Goal: Information Seeking & Learning: Find specific fact

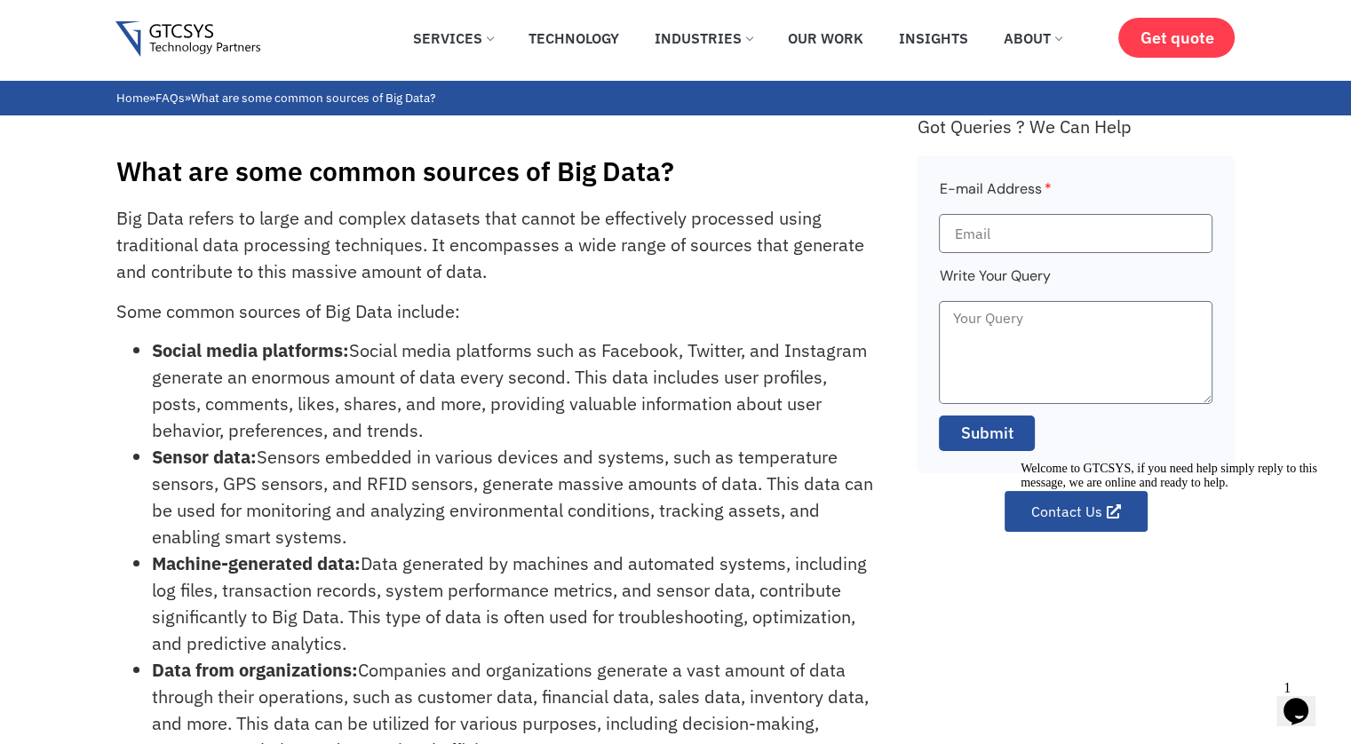
drag, startPoint x: 150, startPoint y: 349, endPoint x: 460, endPoint y: 425, distance: 319.2
click at [460, 425] on ul "Social media platforms: Social media platforms such as Facebook, Twitter, and I…" at bounding box center [496, 550] width 761 height 426
copy li "Social media platforms: Social media platforms such as Facebook, Twitter, and I…"
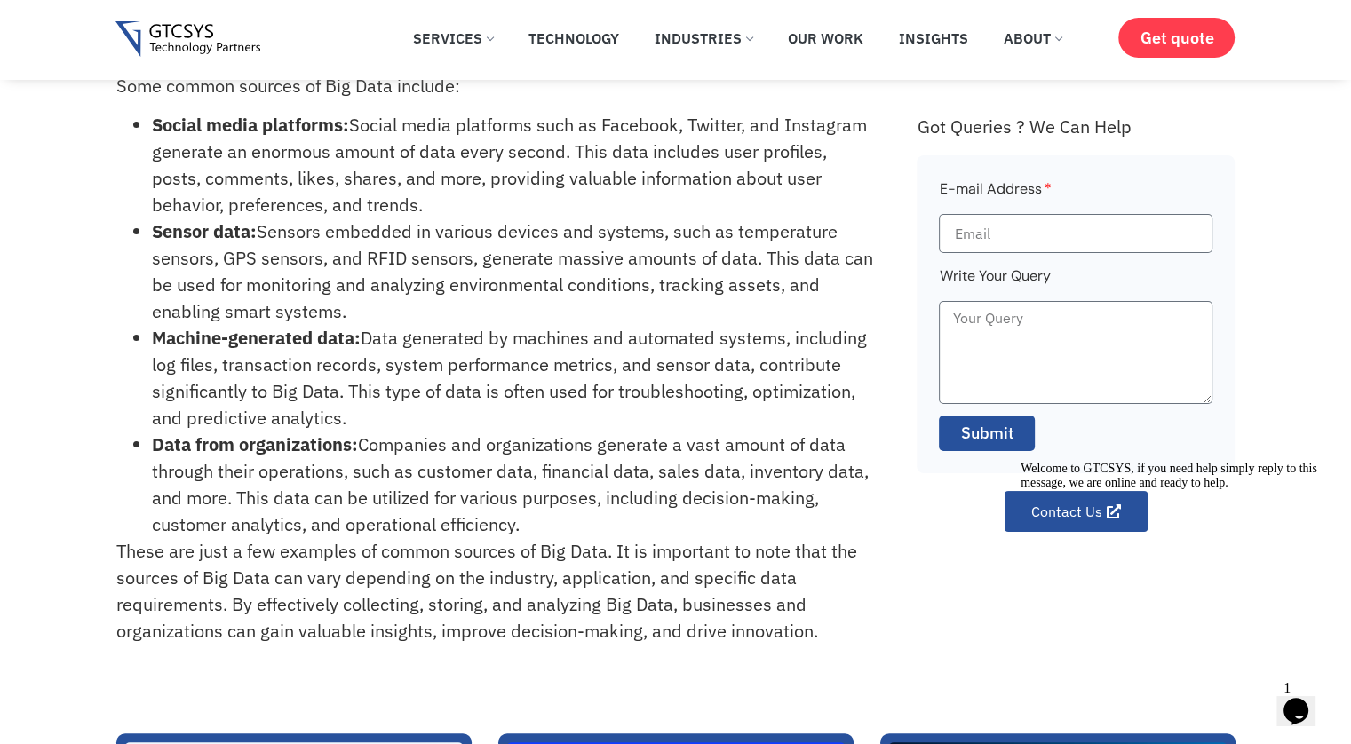
scroll to position [178, 0]
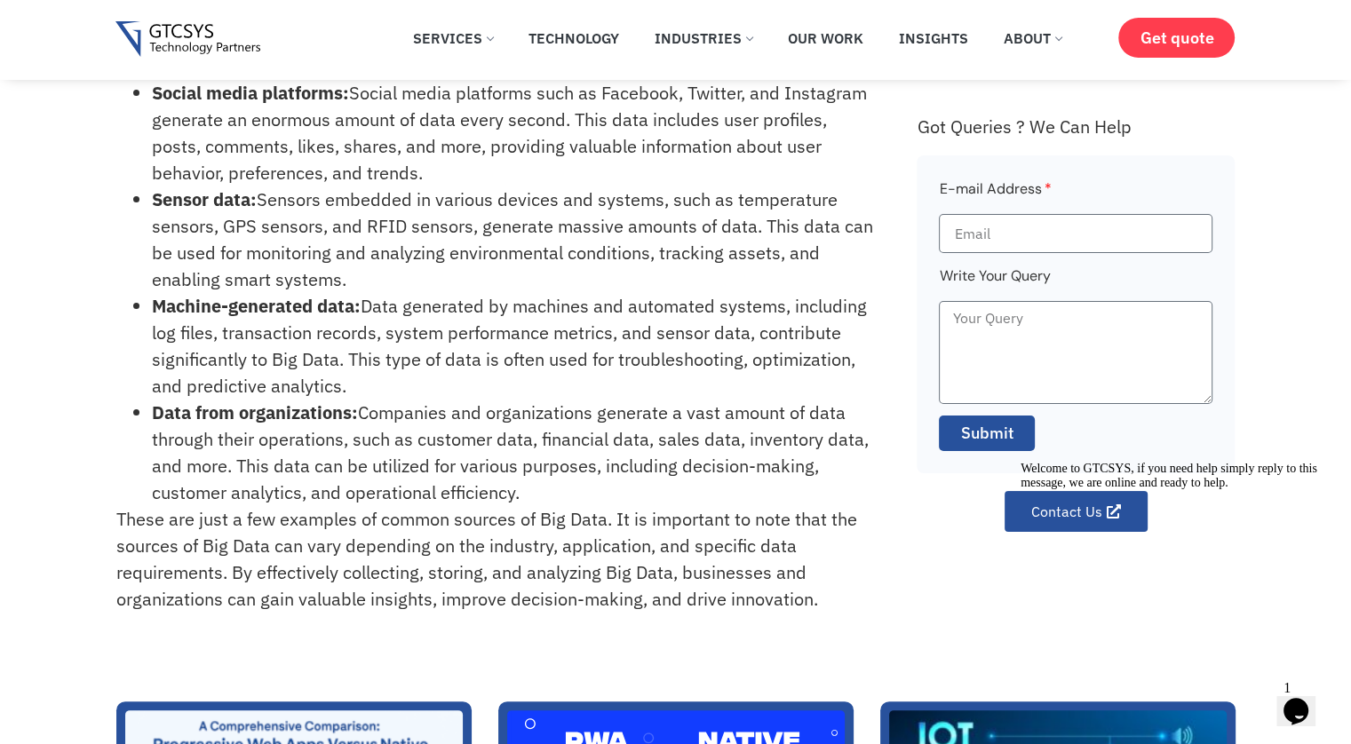
click at [376, 294] on li "Machine-generated data: Data generated by machines and automated systems, inclu…" at bounding box center [514, 346] width 725 height 107
drag, startPoint x: 153, startPoint y: 196, endPoint x: 359, endPoint y: 387, distance: 280.9
click at [359, 387] on ul "Social media platforms: Social media platforms such as Facebook, Twitter, and I…" at bounding box center [496, 293] width 761 height 426
copy ul "Sensor data: Sensors embedded in various devices and systems, such as temperatu…"
click at [531, 309] on li "Machine-generated data: Data generated by machines and automated systems, inclu…" at bounding box center [514, 346] width 725 height 107
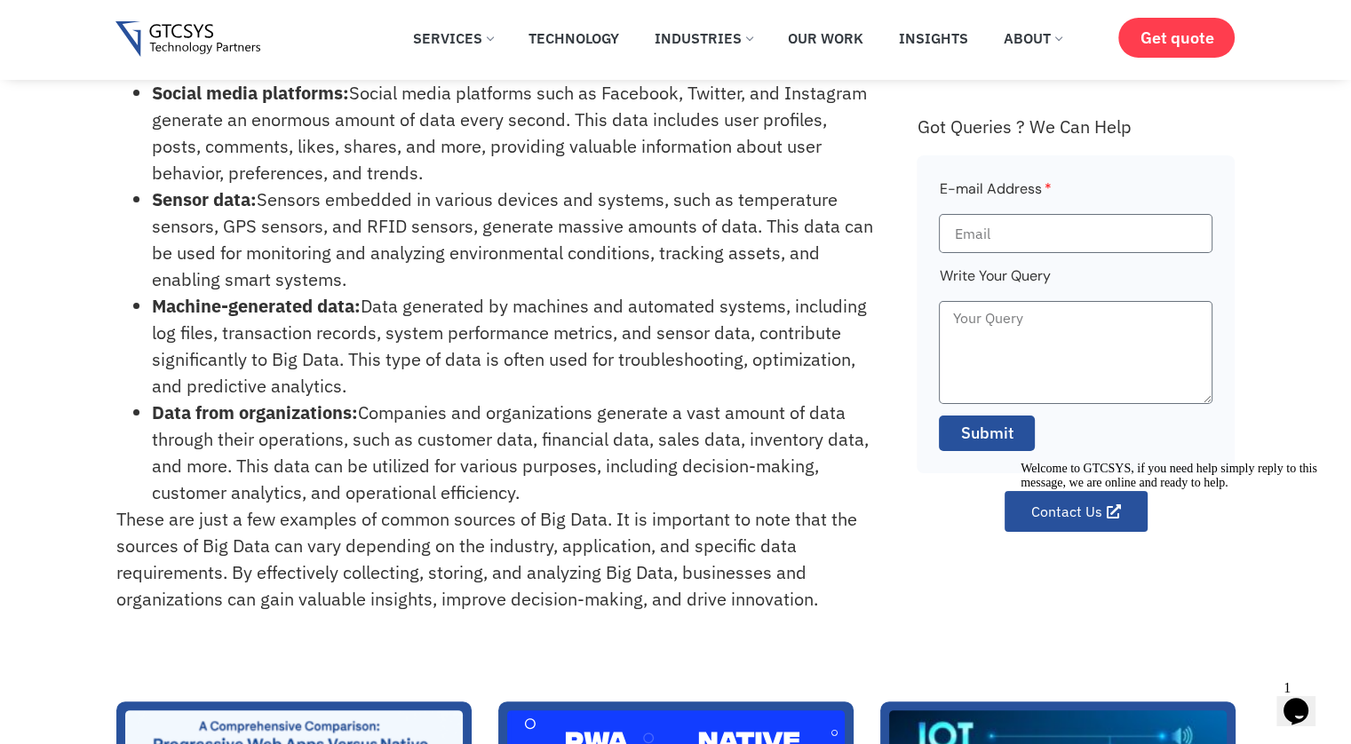
drag, startPoint x: 147, startPoint y: 193, endPoint x: 345, endPoint y: 275, distance: 214.5
click at [345, 275] on ul "Social media platforms: Social media platforms such as Facebook, Twitter, and I…" at bounding box center [496, 293] width 761 height 426
copy li "Sensor data: Sensors embedded in various devices and systems, such as temperatu…"
click at [360, 239] on li "Sensor data: Sensors embedded in various devices and systems, such as temperatu…" at bounding box center [514, 239] width 725 height 107
drag, startPoint x: 152, startPoint y: 416, endPoint x: 521, endPoint y: 492, distance: 377.0
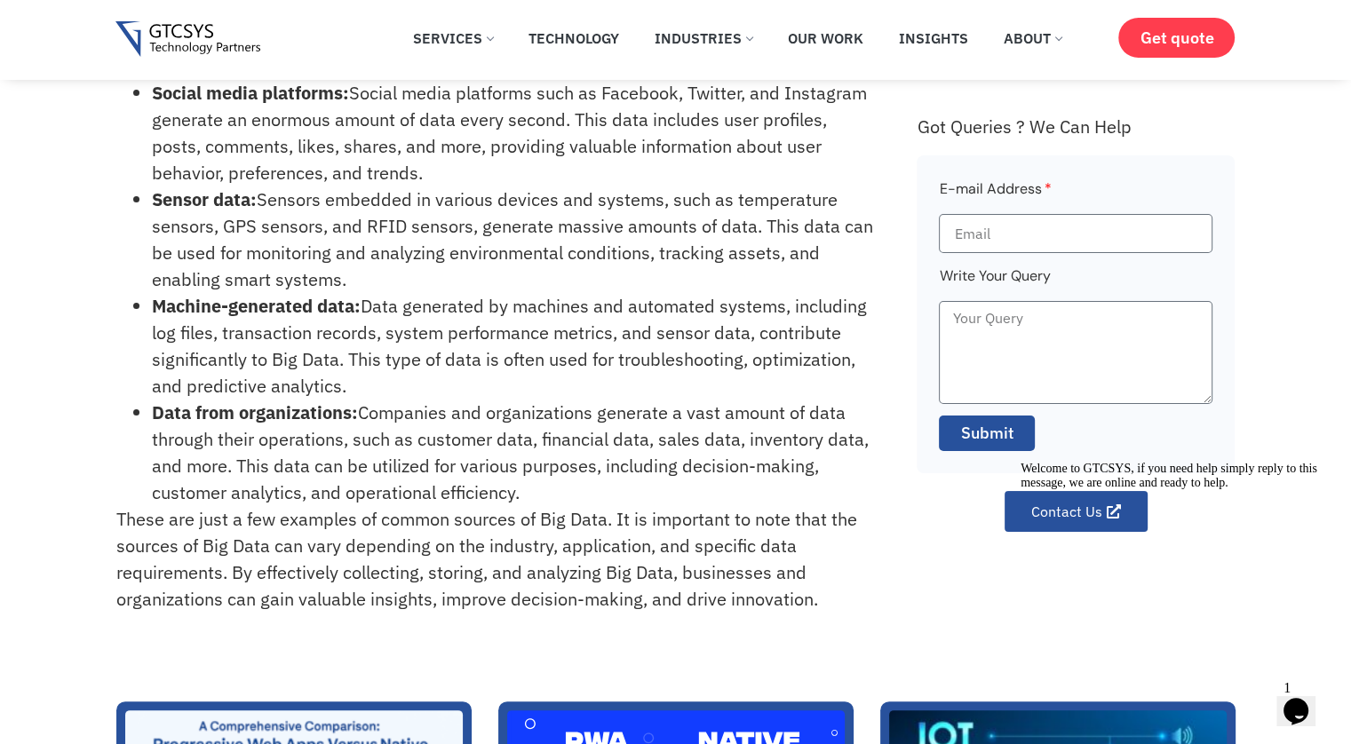
click at [521, 492] on li "Data from organizations: Companies and organizations generate a vast amount of …" at bounding box center [514, 453] width 725 height 107
copy li "Data from organizations: Companies and organizations generate a vast amount of …"
